Goal: Complete application form

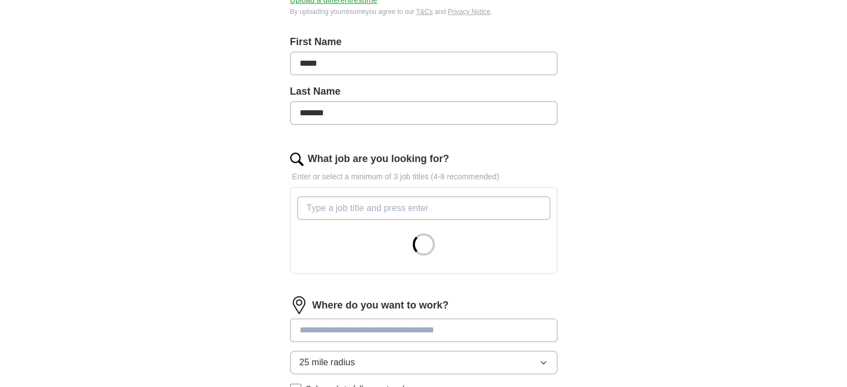
click at [396, 208] on input "What job are you looking for?" at bounding box center [423, 208] width 253 height 23
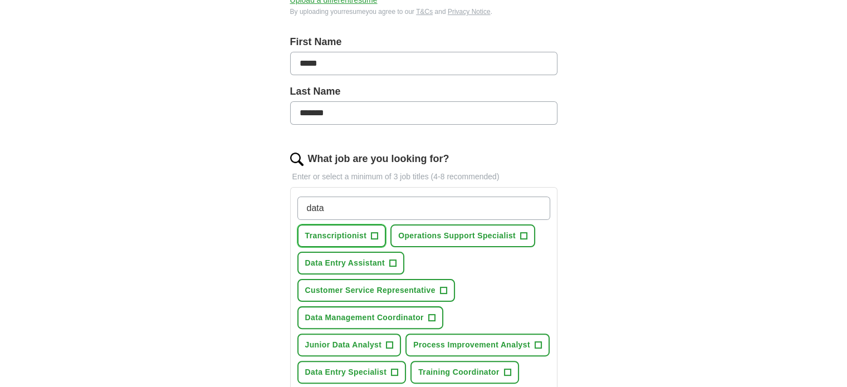
click at [373, 232] on span "+" at bounding box center [374, 236] width 7 height 9
click at [392, 259] on span "+" at bounding box center [392, 263] width 7 height 9
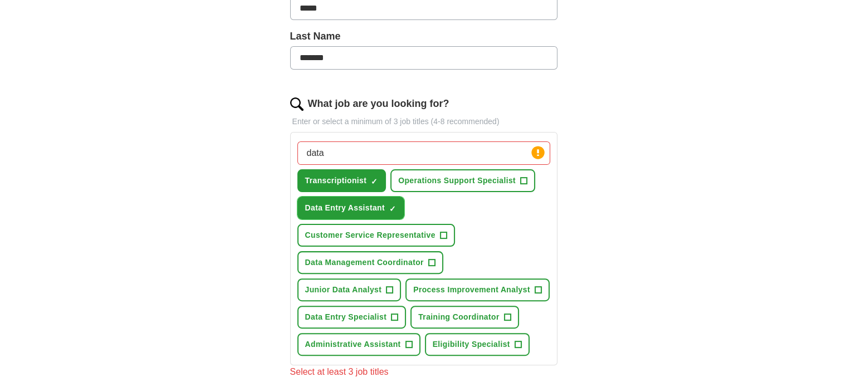
scroll to position [278, 0]
click at [394, 312] on span "+" at bounding box center [394, 316] width 7 height 9
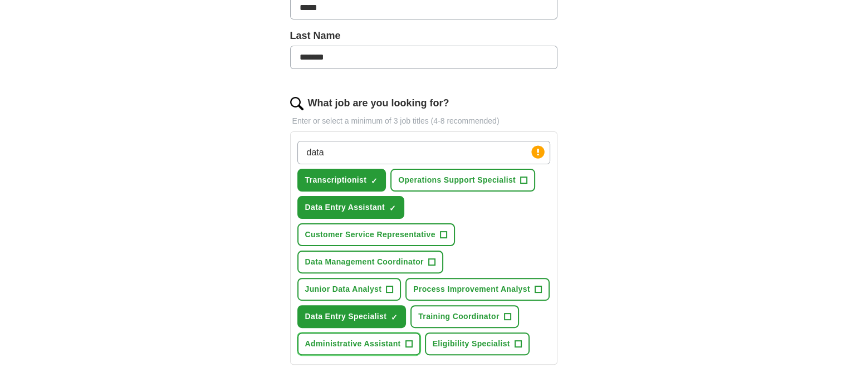
click at [407, 340] on span "+" at bounding box center [408, 344] width 7 height 9
click at [525, 339] on button "Eligibility Specialist +" at bounding box center [477, 343] width 105 height 23
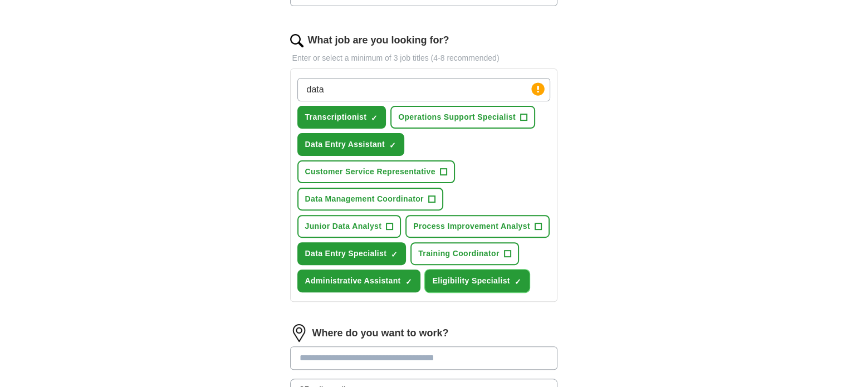
scroll to position [390, 0]
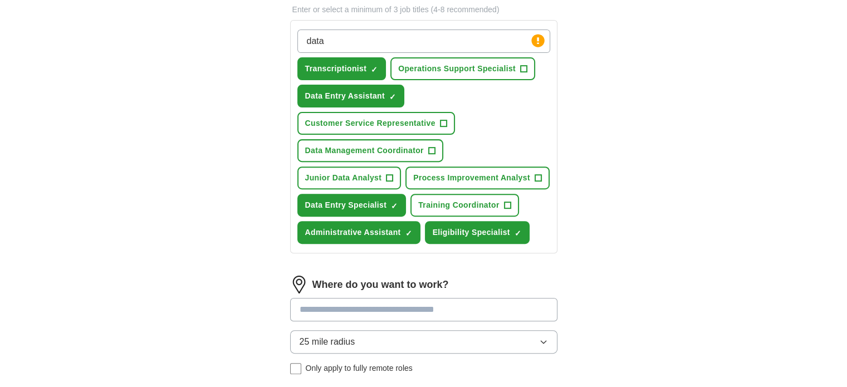
click at [388, 309] on input at bounding box center [423, 309] width 267 height 23
click at [313, 361] on div "25 mile radius Only apply to fully remote roles" at bounding box center [423, 352] width 267 height 44
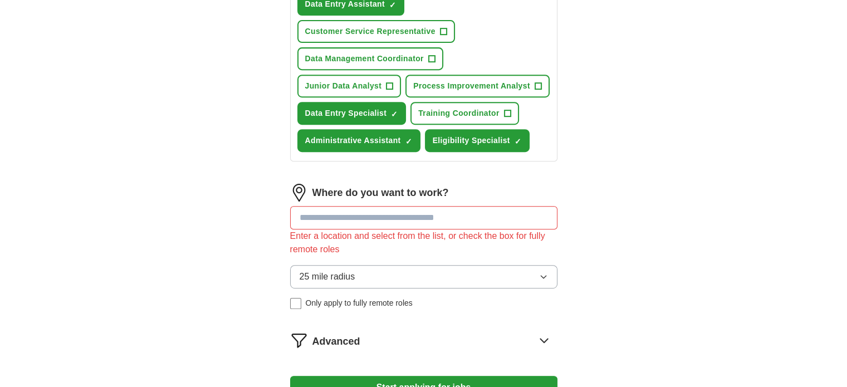
scroll to position [501, 0]
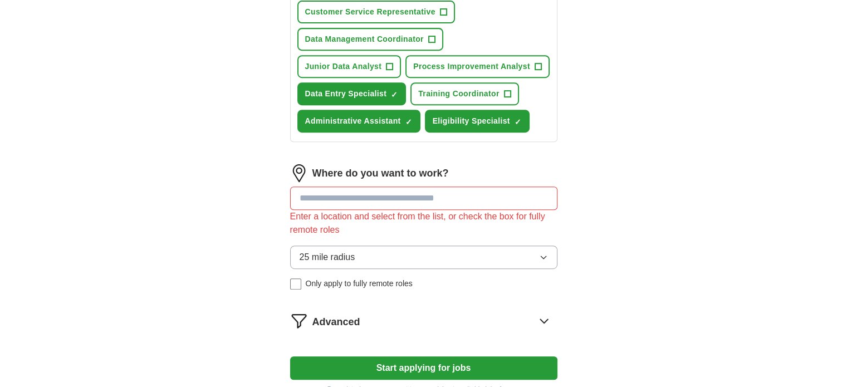
click at [339, 278] on span "Only apply to fully remote roles" at bounding box center [359, 284] width 107 height 12
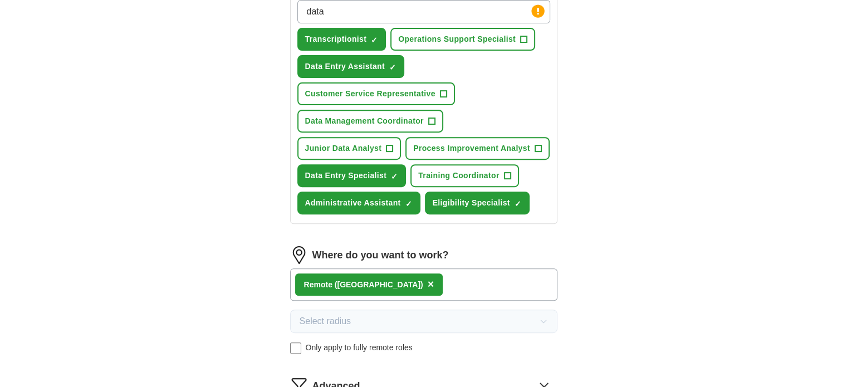
scroll to position [334, 0]
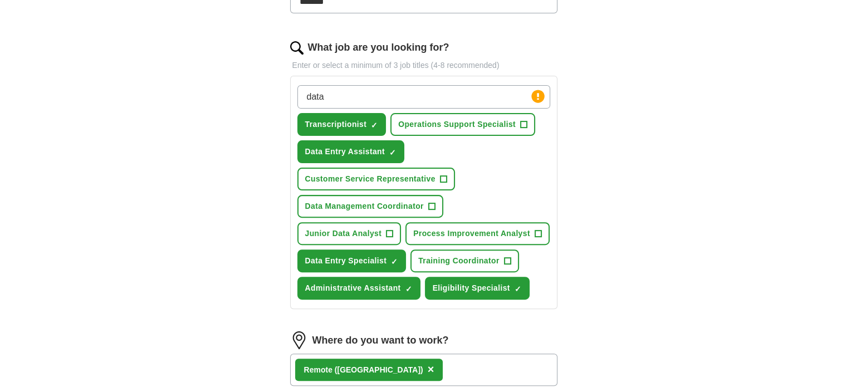
click at [373, 100] on input "data" at bounding box center [423, 96] width 253 height 23
click at [438, 199] on button "Data Management Coordinator +" at bounding box center [370, 206] width 146 height 23
drag, startPoint x: 347, startPoint y: 94, endPoint x: 268, endPoint y: 106, distance: 79.9
click at [268, 106] on div "Let ApplyIQ do the hard work of searching and applying for jobs. Just tell us w…" at bounding box center [424, 160] width 356 height 797
click at [336, 100] on input "entry" at bounding box center [423, 96] width 253 height 23
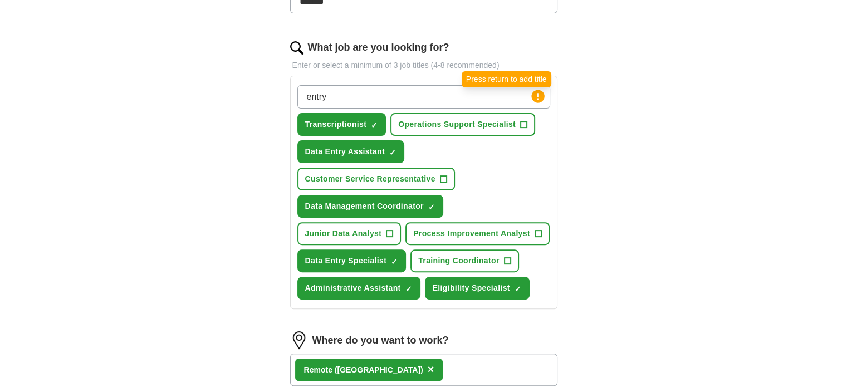
type input "entry"
click at [535, 98] on circle at bounding box center [537, 96] width 13 height 13
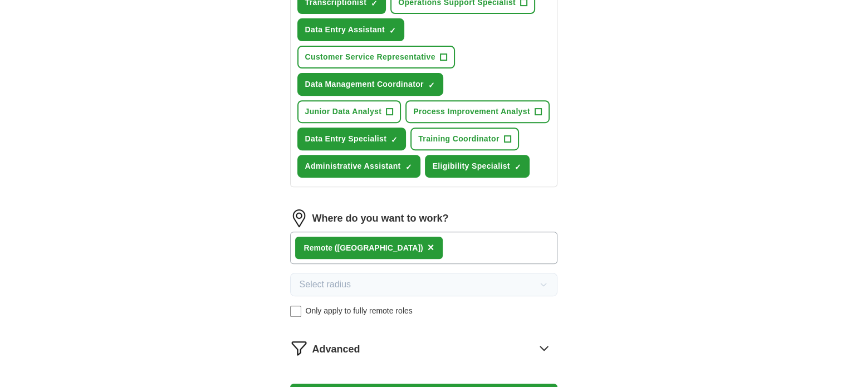
scroll to position [557, 0]
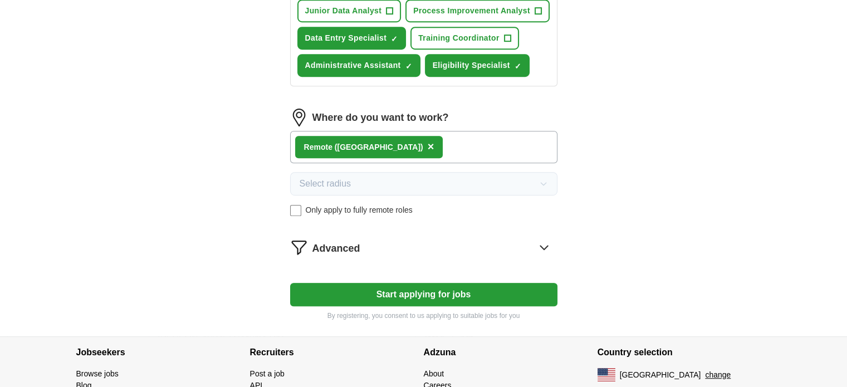
click at [435, 285] on button "Start applying for jobs" at bounding box center [423, 294] width 267 height 23
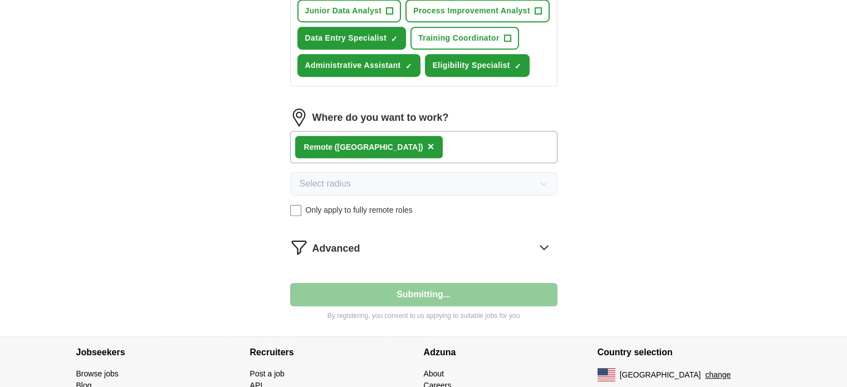
select select "**"
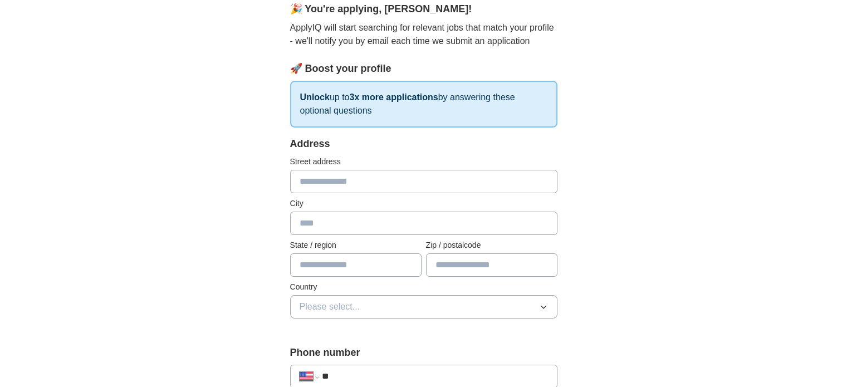
scroll to position [111, 0]
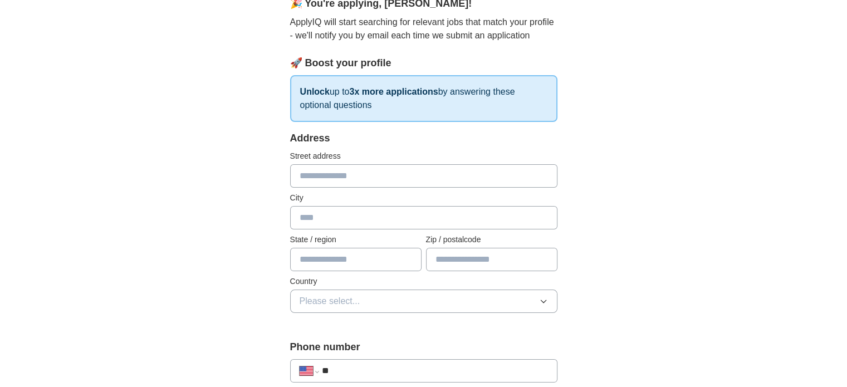
click at [321, 168] on input "text" at bounding box center [423, 175] width 267 height 23
click at [320, 169] on input "text" at bounding box center [423, 175] width 267 height 23
type input "*"
type input "**********"
click at [345, 212] on input "text" at bounding box center [423, 217] width 267 height 23
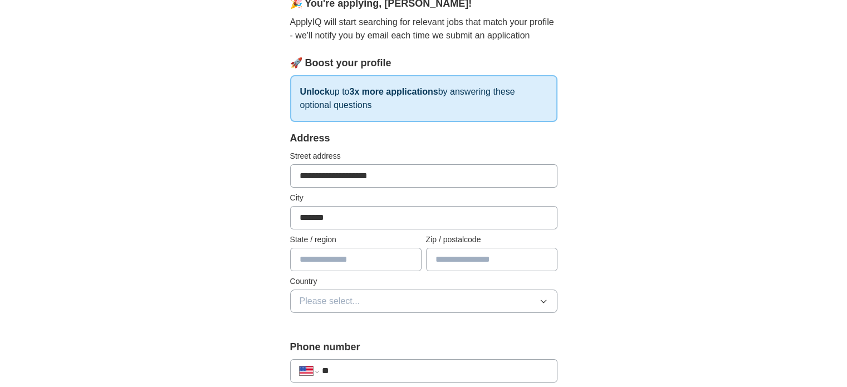
type input "*******"
click at [342, 248] on input "text" at bounding box center [355, 259] width 131 height 23
type input "*****"
click at [434, 252] on input "text" at bounding box center [491, 259] width 131 height 23
type input "*****"
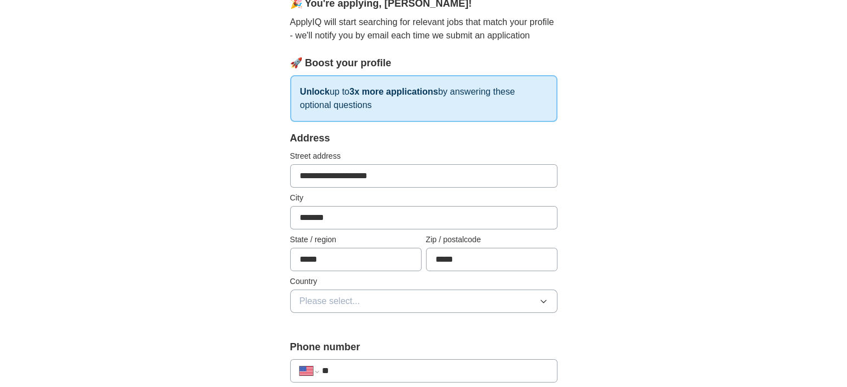
click at [375, 299] on button "Please select..." at bounding box center [423, 301] width 267 height 23
click at [374, 343] on div "[GEOGRAPHIC_DATA]" at bounding box center [424, 349] width 248 height 13
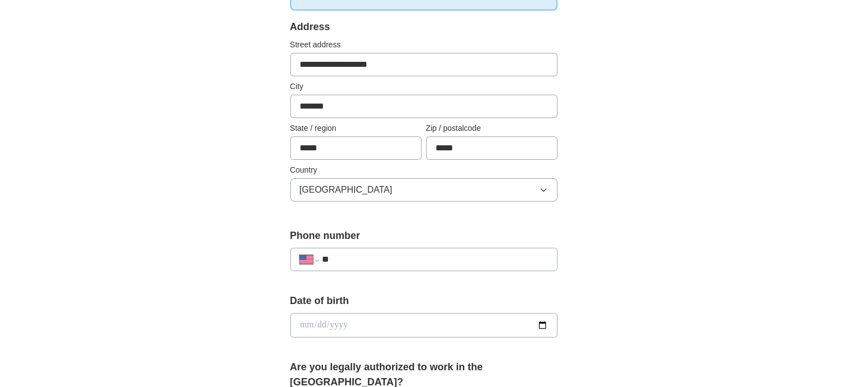
click at [390, 257] on input "**" at bounding box center [434, 259] width 226 height 13
type input "**********"
click at [320, 318] on input "date" at bounding box center [423, 325] width 267 height 25
click at [296, 320] on input "date" at bounding box center [423, 325] width 267 height 25
click at [298, 324] on input "date" at bounding box center [423, 325] width 267 height 25
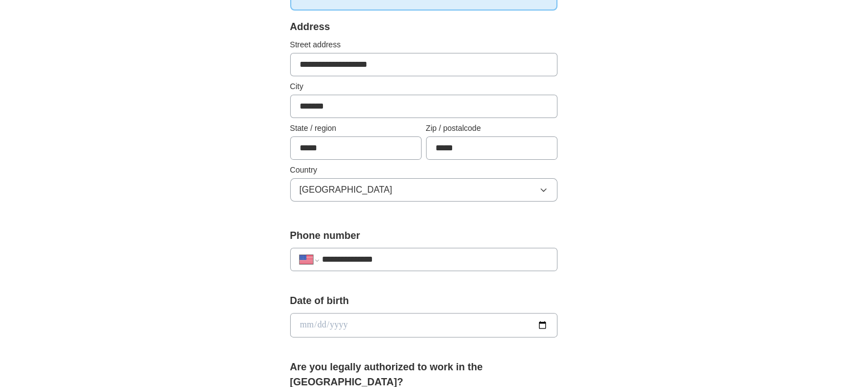
click at [303, 325] on input "date" at bounding box center [423, 325] width 267 height 25
type input "**********"
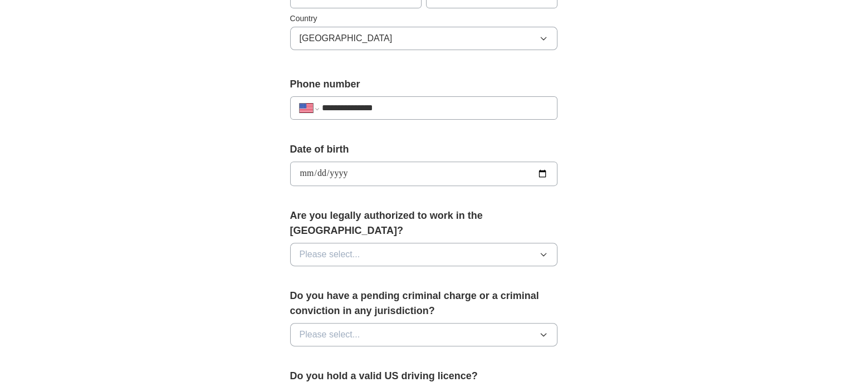
scroll to position [390, 0]
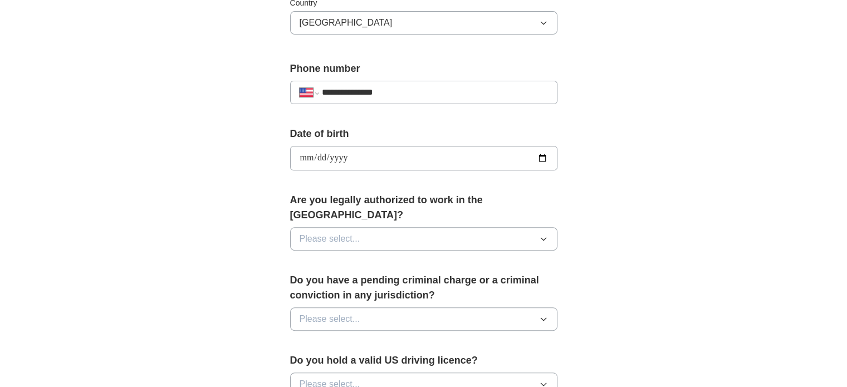
click at [447, 227] on button "Please select..." at bounding box center [423, 238] width 267 height 23
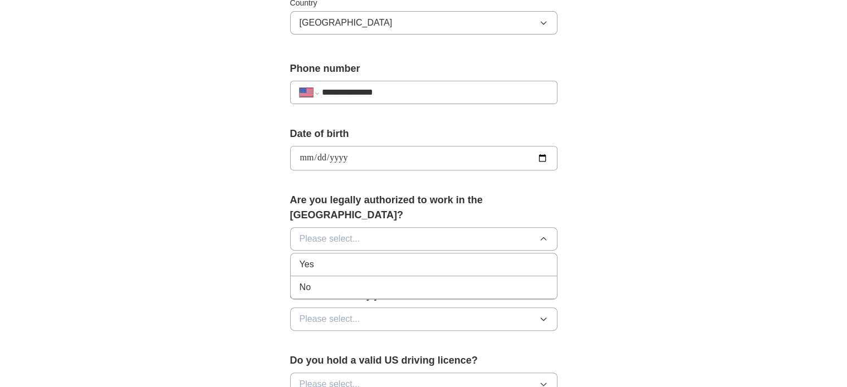
click at [434, 258] on div "Yes" at bounding box center [424, 264] width 248 height 13
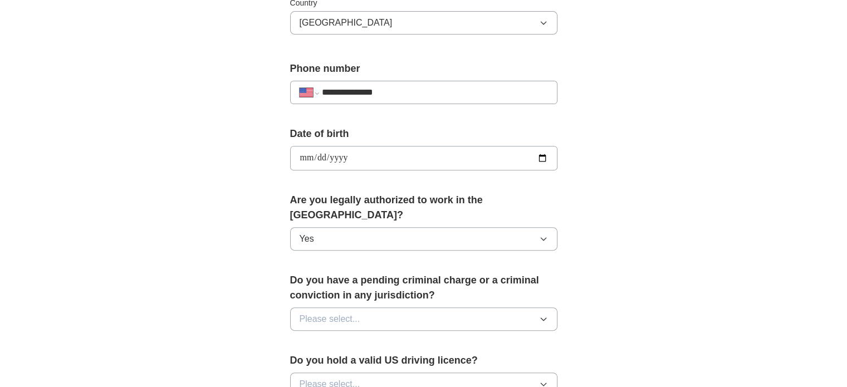
click at [423, 307] on button "Please select..." at bounding box center [423, 318] width 267 height 23
click at [454, 361] on div "No" at bounding box center [424, 367] width 248 height 13
click at [728, 184] on div "**********" at bounding box center [423, 151] width 713 height 1014
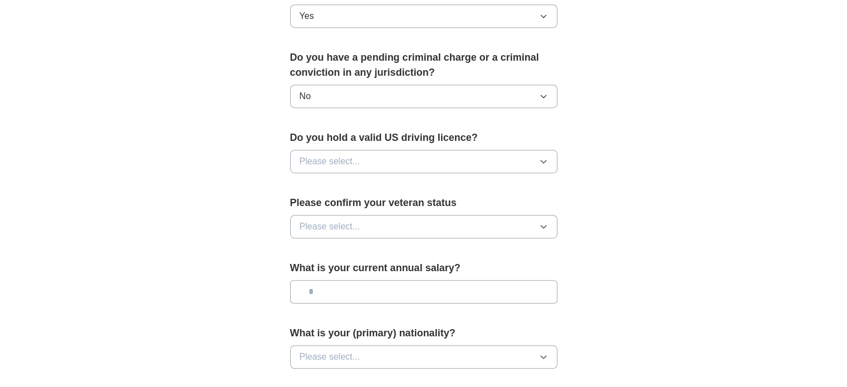
click at [382, 150] on button "Please select..." at bounding box center [423, 161] width 267 height 23
click at [371, 180] on div "Yes" at bounding box center [424, 186] width 248 height 13
click at [374, 215] on button "Please select..." at bounding box center [423, 226] width 267 height 23
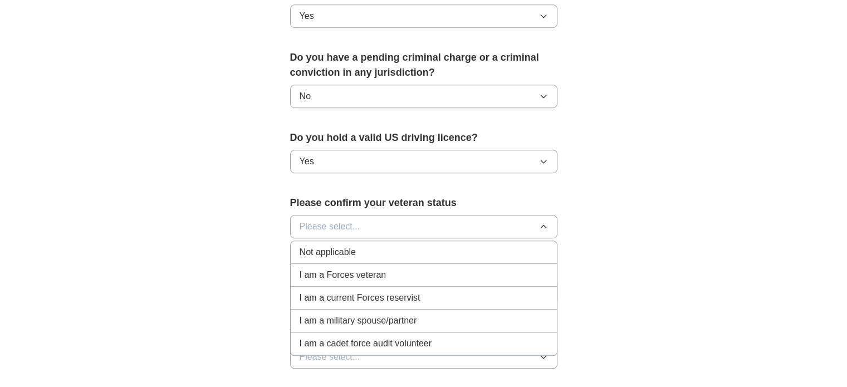
click at [398, 246] on div "Not applicable" at bounding box center [424, 252] width 248 height 13
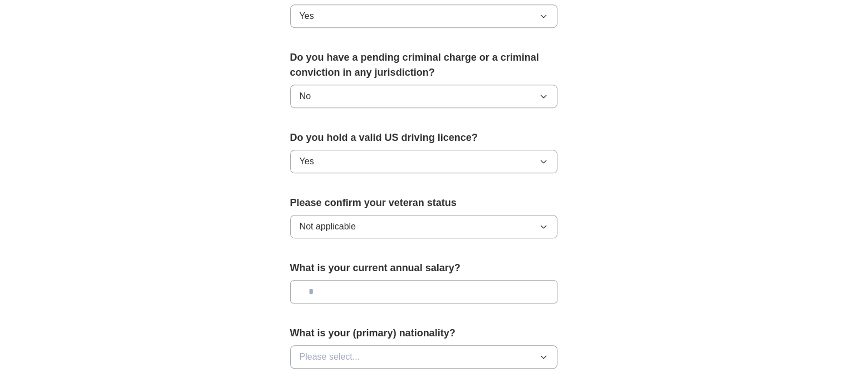
click at [444, 280] on input "text" at bounding box center [423, 291] width 267 height 23
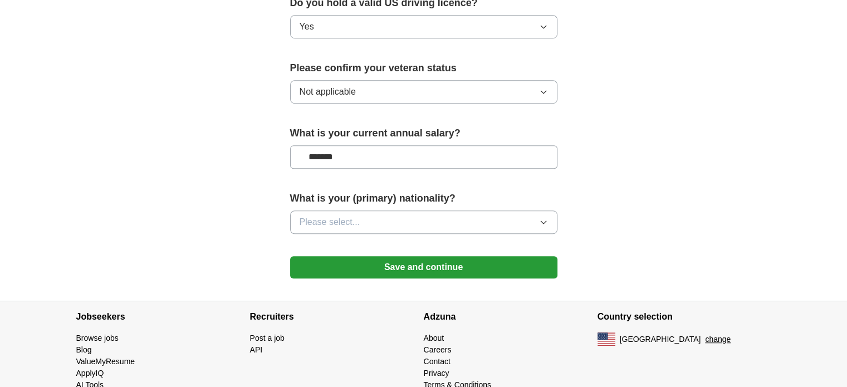
scroll to position [755, 0]
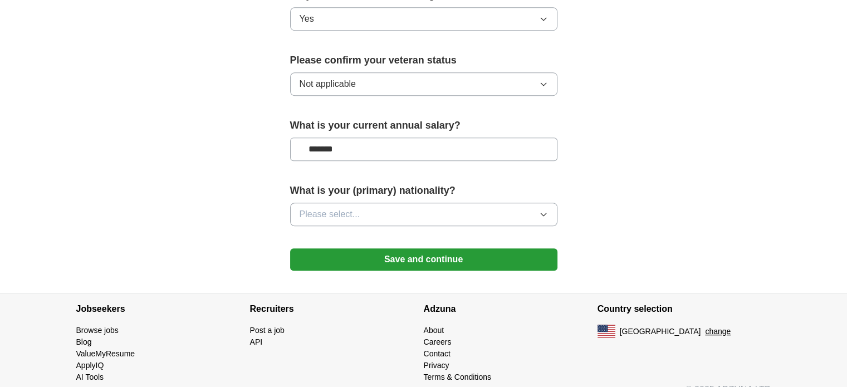
click at [419, 203] on button "Please select..." at bounding box center [423, 214] width 267 height 23
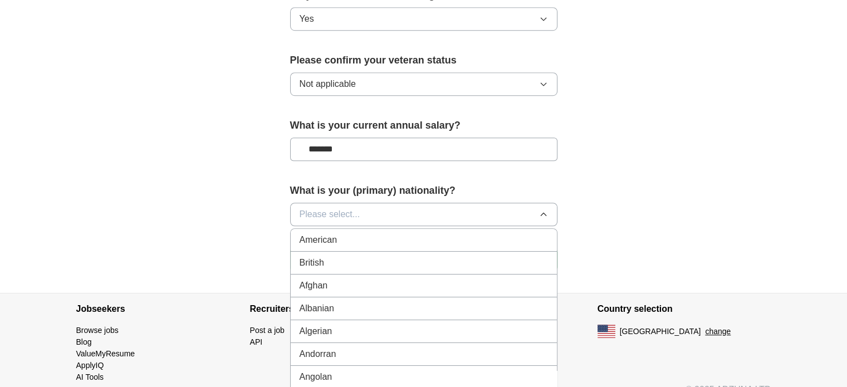
click at [380, 229] on li "American" at bounding box center [424, 240] width 266 height 23
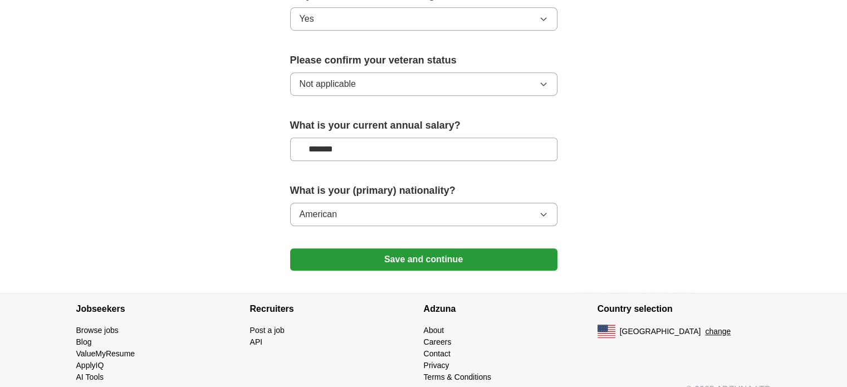
scroll to position [699, 0]
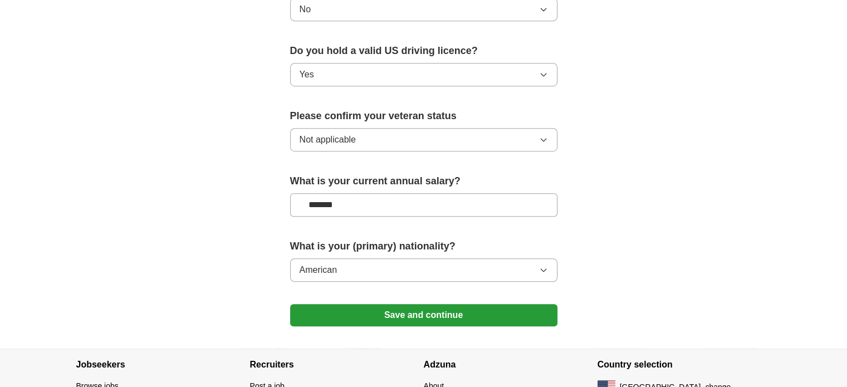
drag, startPoint x: 367, startPoint y: 185, endPoint x: 247, endPoint y: 186, distance: 119.7
type input "**"
click at [439, 304] on button "Save and continue" at bounding box center [423, 315] width 267 height 22
